Goal: Entertainment & Leisure: Consume media (video, audio)

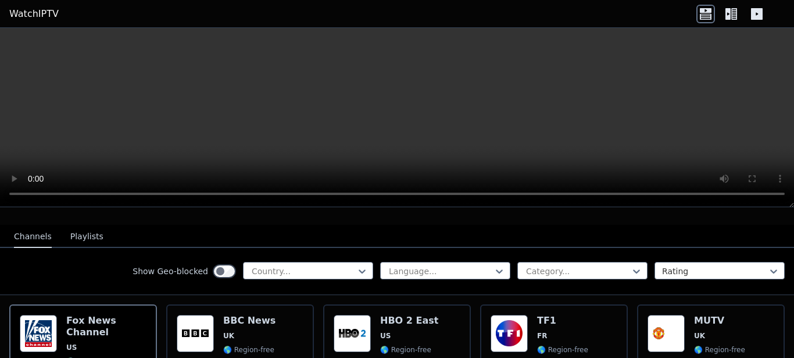
scroll to position [146, 0]
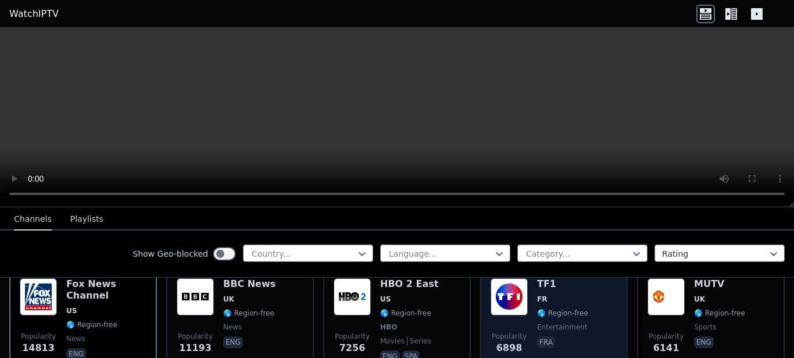
click at [529, 290] on div "Popularity 6898 TF1 FR 🌎 Region-free entertainment fra" at bounding box center [554, 321] width 127 height 86
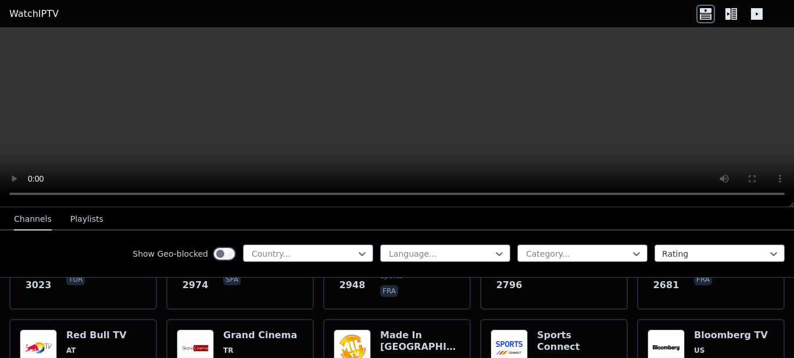
scroll to position [476, 0]
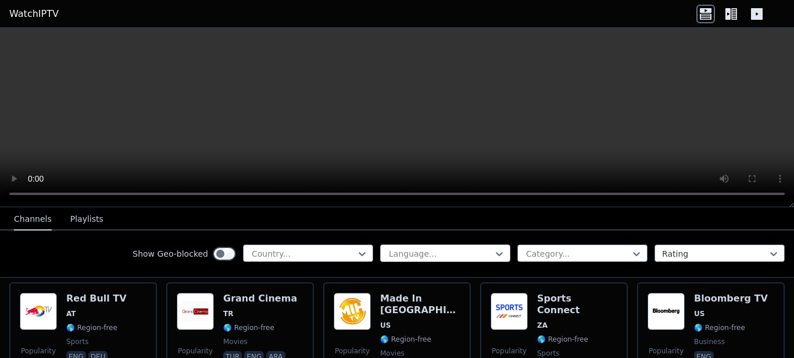
click at [419, 248] on div at bounding box center [441, 254] width 106 height 12
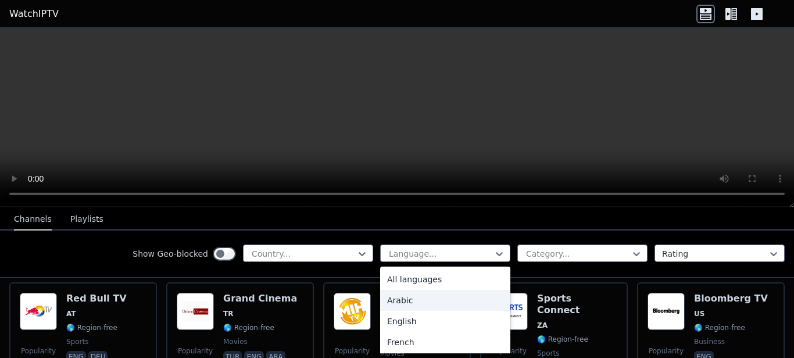
click at [406, 301] on div "Arabic" at bounding box center [445, 300] width 130 height 21
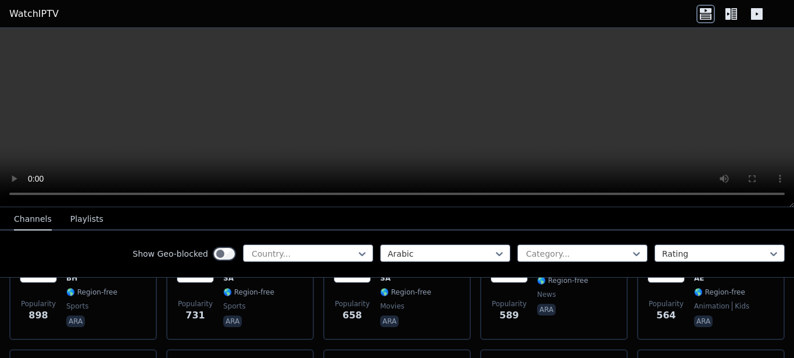
scroll to position [330, 0]
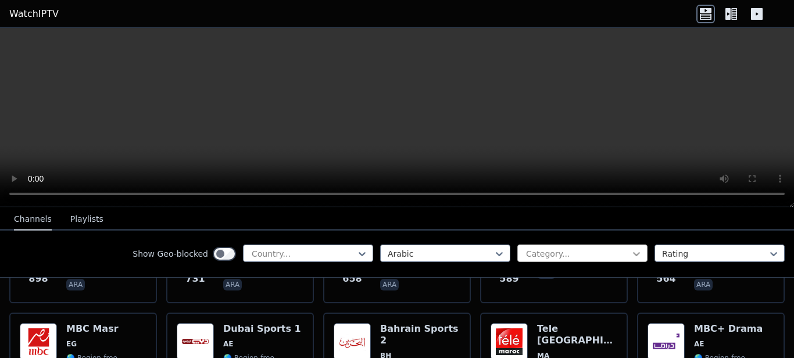
click at [631, 252] on icon at bounding box center [637, 254] width 12 height 12
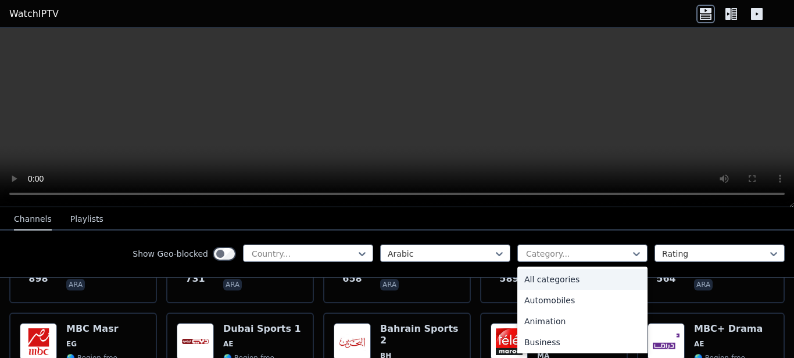
type input "*"
type input "**"
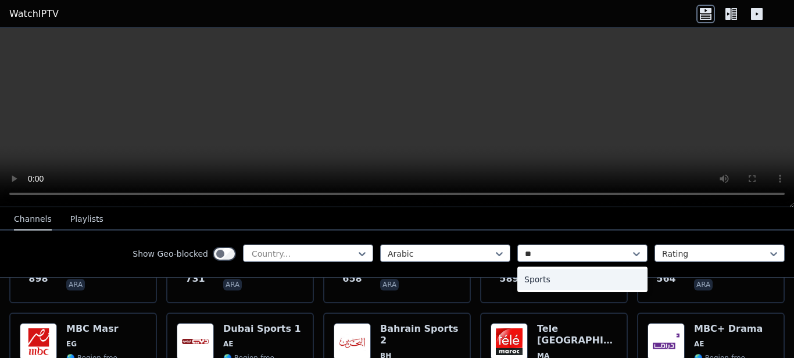
click at [583, 271] on div "Sports" at bounding box center [582, 279] width 130 height 21
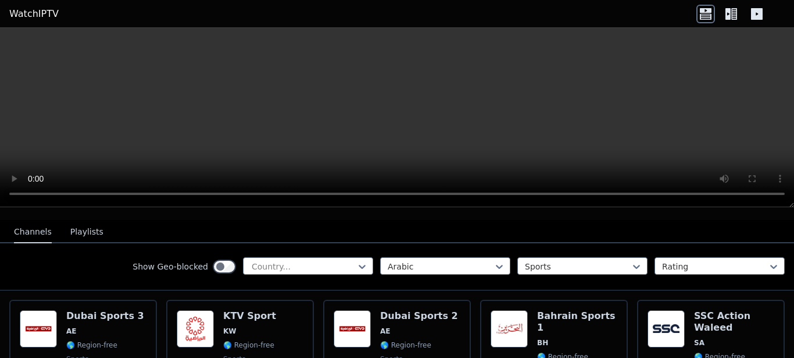
scroll to position [117, 0]
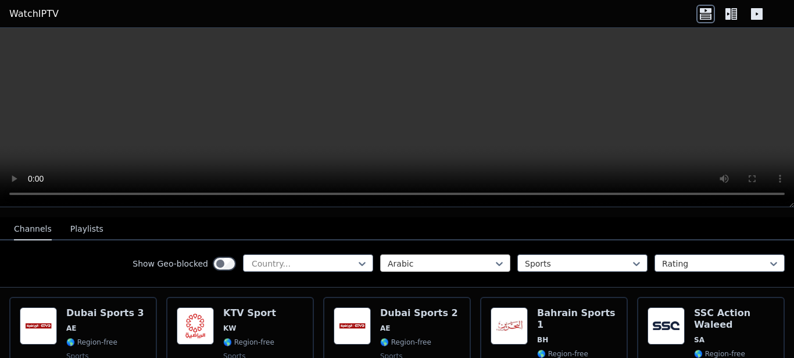
click at [433, 254] on div "Arabic" at bounding box center [445, 262] width 130 height 17
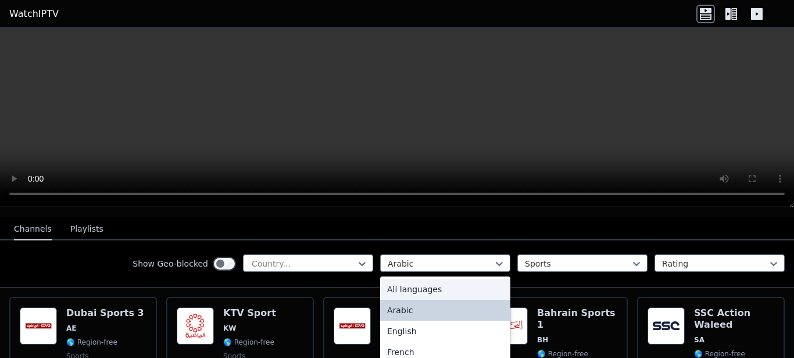
click at [427, 278] on div "All languages" at bounding box center [445, 288] width 130 height 21
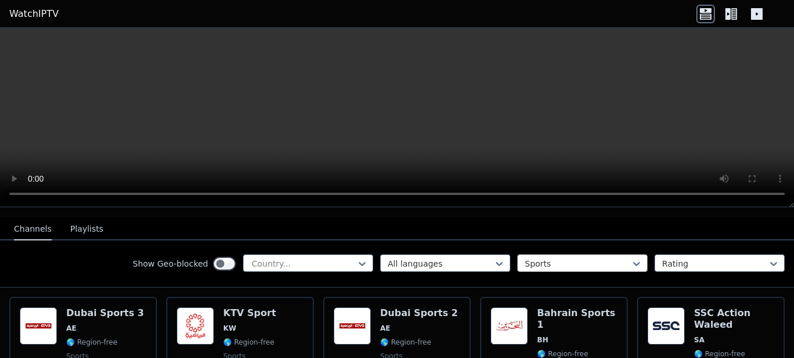
click at [558, 258] on div at bounding box center [578, 264] width 106 height 12
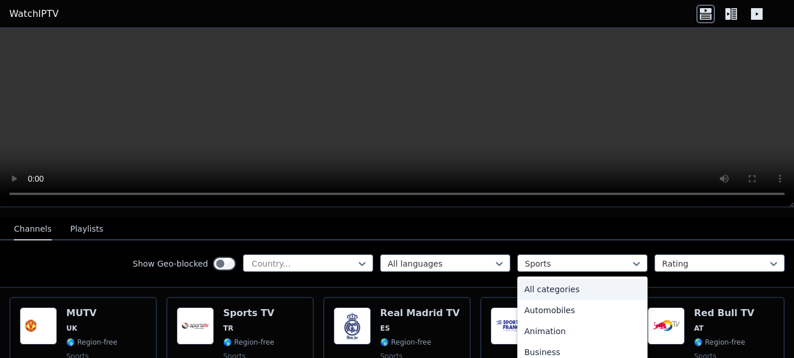
click at [563, 281] on div "All categories" at bounding box center [582, 288] width 130 height 21
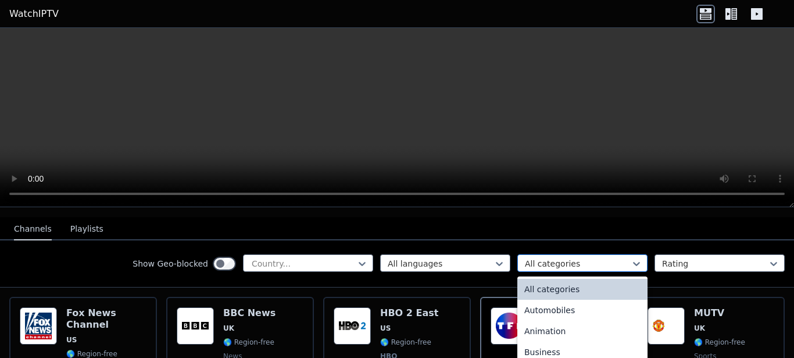
click at [578, 258] on div at bounding box center [578, 264] width 106 height 12
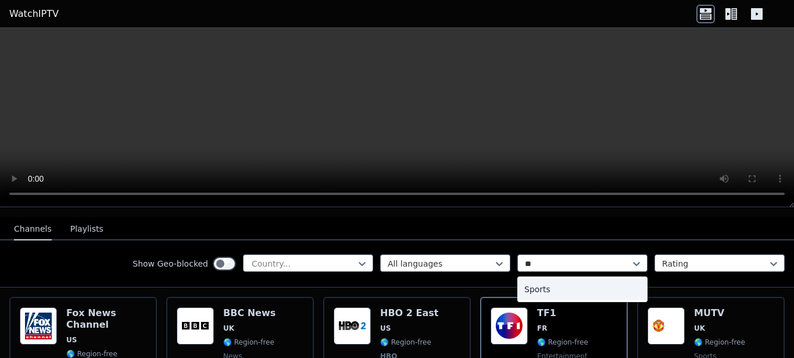
type input "***"
click at [567, 278] on div "Sports" at bounding box center [582, 288] width 130 height 21
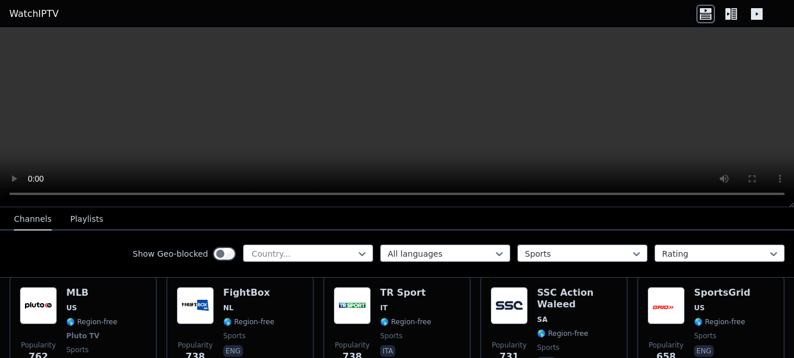
scroll to position [695, 0]
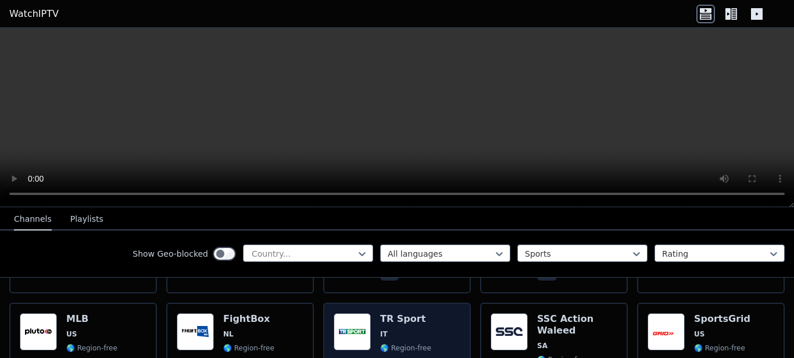
click at [419, 313] on h6 "TR Sport" at bounding box center [405, 319] width 51 height 12
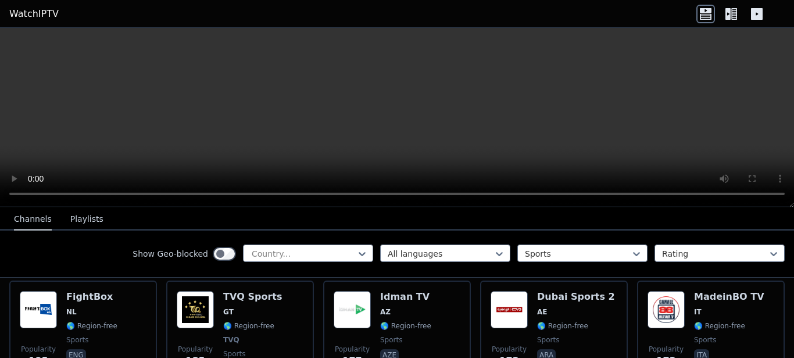
scroll to position [1509, 0]
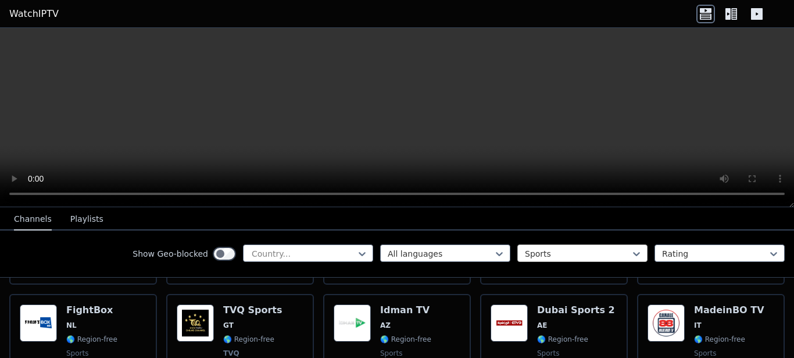
click at [578, 253] on div at bounding box center [578, 254] width 106 height 12
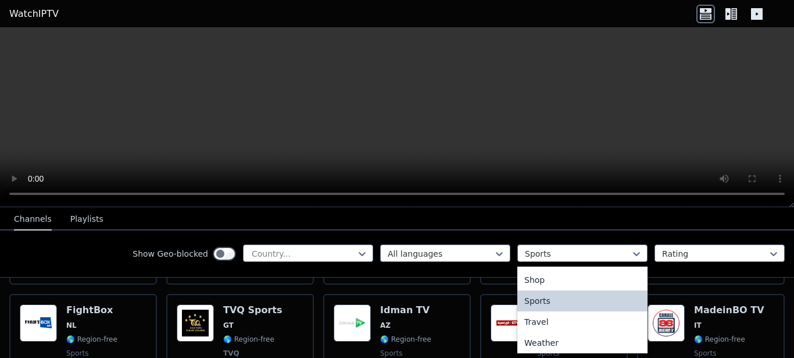
scroll to position [483, 0]
click at [609, 251] on div at bounding box center [578, 254] width 106 height 12
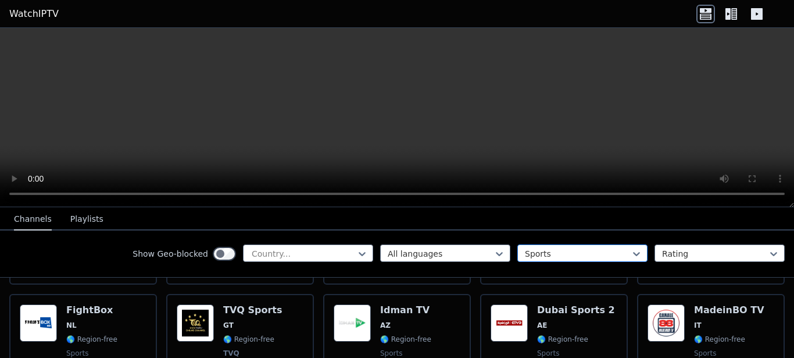
click at [608, 252] on div at bounding box center [578, 254] width 106 height 12
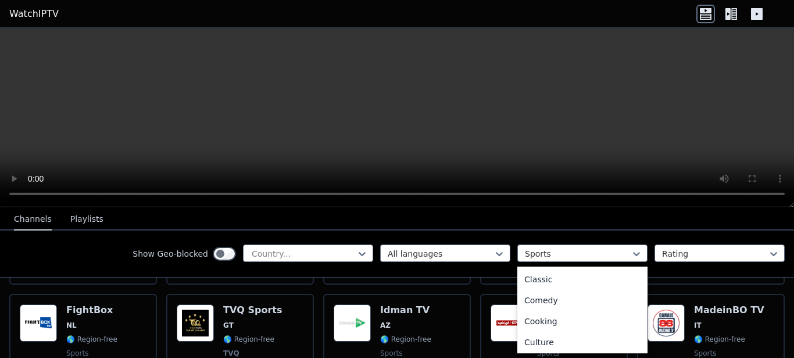
scroll to position [0, 0]
click at [576, 277] on div "All categories" at bounding box center [582, 279] width 130 height 21
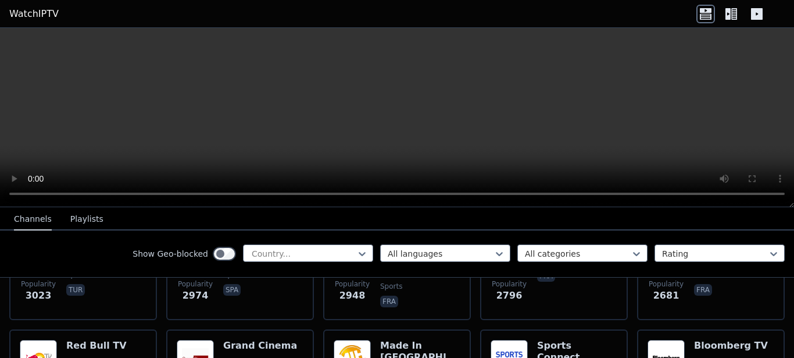
scroll to position [458, 0]
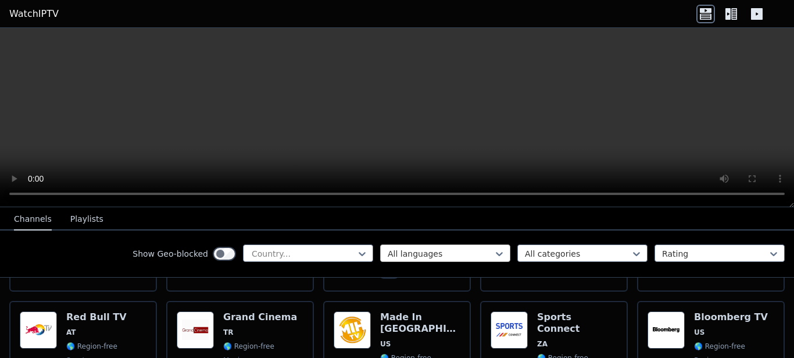
click at [479, 258] on div at bounding box center [441, 254] width 106 height 12
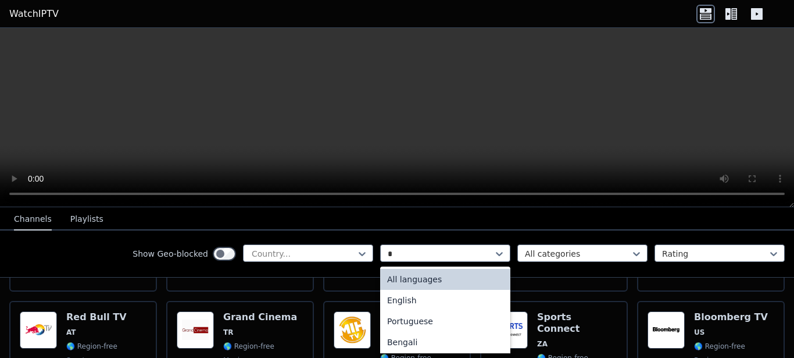
type input "**"
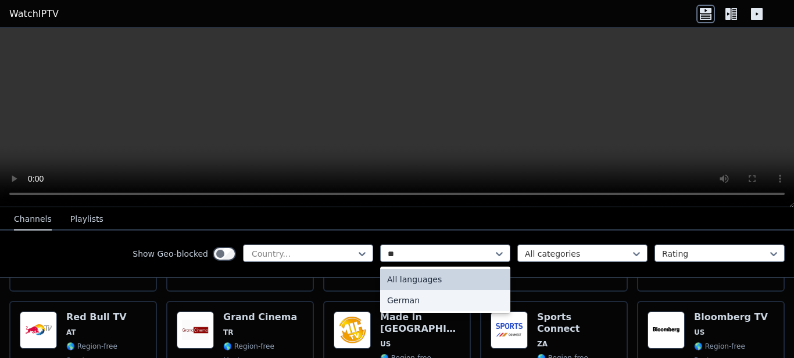
click at [451, 301] on div "German" at bounding box center [445, 300] width 130 height 21
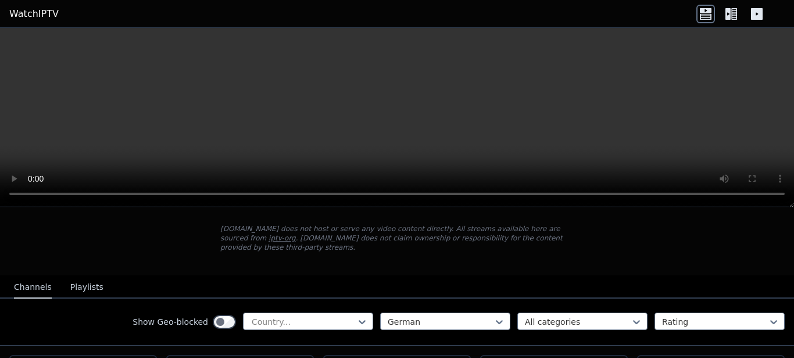
scroll to position [118, 0]
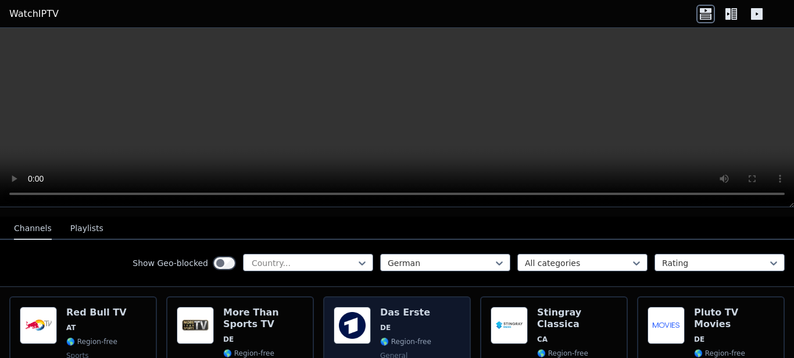
click at [424, 320] on div "Popularity 734 Das Erste DE 🌎 Region-free general deu" at bounding box center [397, 362] width 127 height 112
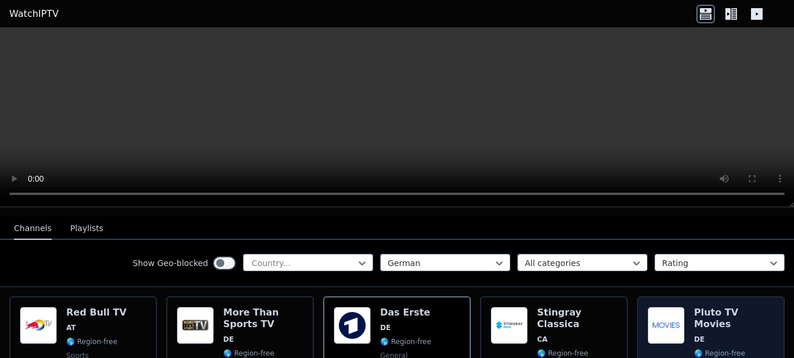
click at [684, 326] on div "Popularity 537 Pluto TV Movies DE 🌎 Region-free Pluto TV movies deu" at bounding box center [711, 362] width 127 height 112
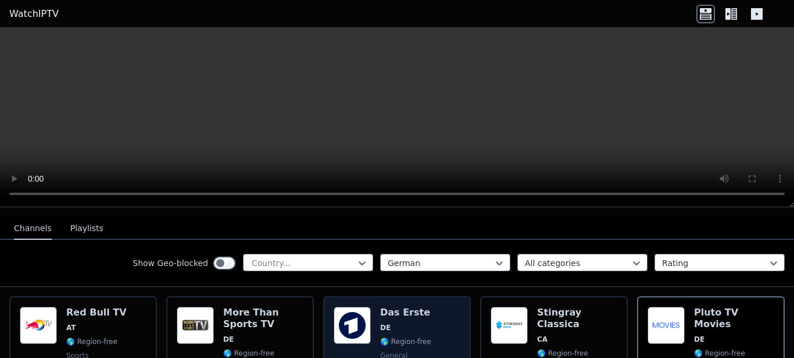
click at [424, 308] on div "Popularity 734 Das Erste DE 🌎 Region-free general deu" at bounding box center [397, 362] width 127 height 112
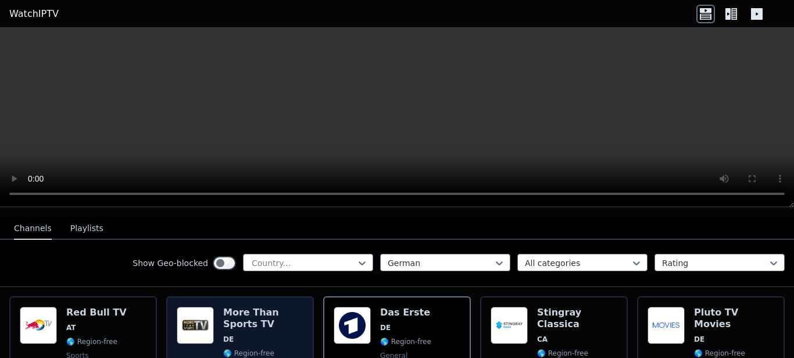
click at [215, 323] on div "Popularity 890 More Than Sports TV DE 🌎 Region-free sports deu" at bounding box center [240, 362] width 127 height 112
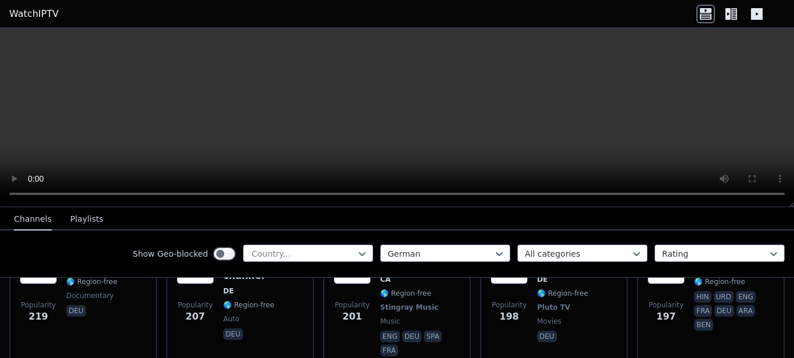
scroll to position [484, 0]
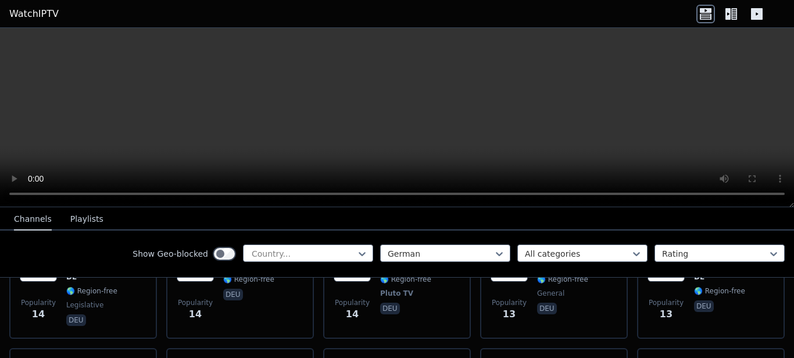
scroll to position [5797, 0]
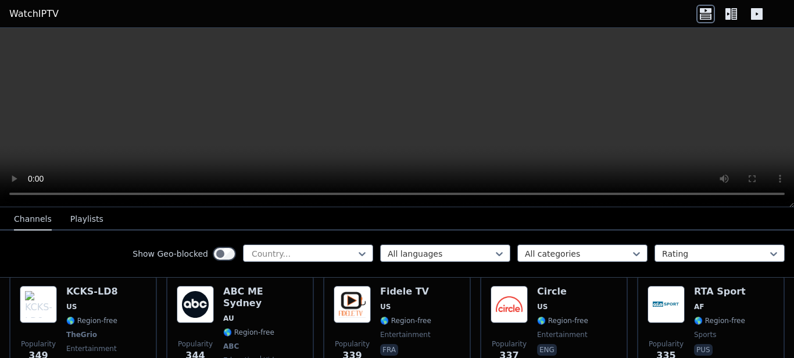
scroll to position [5634, 0]
